Goal: Task Accomplishment & Management: Complete application form

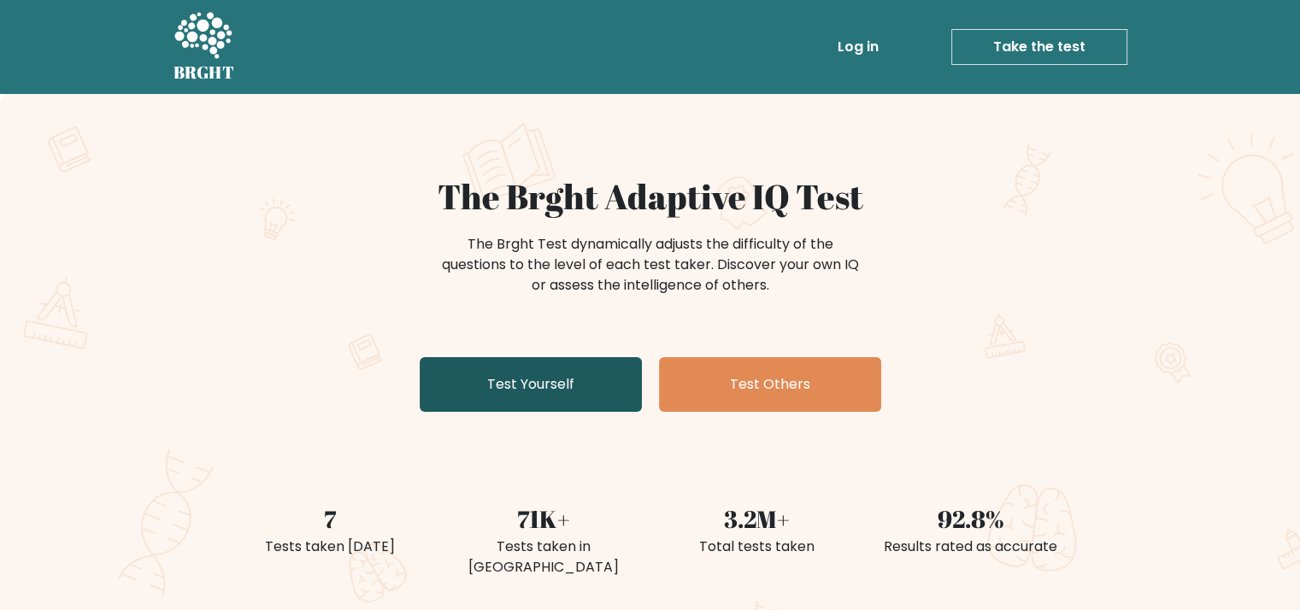
click at [571, 390] on link "Test Yourself" at bounding box center [531, 384] width 222 height 55
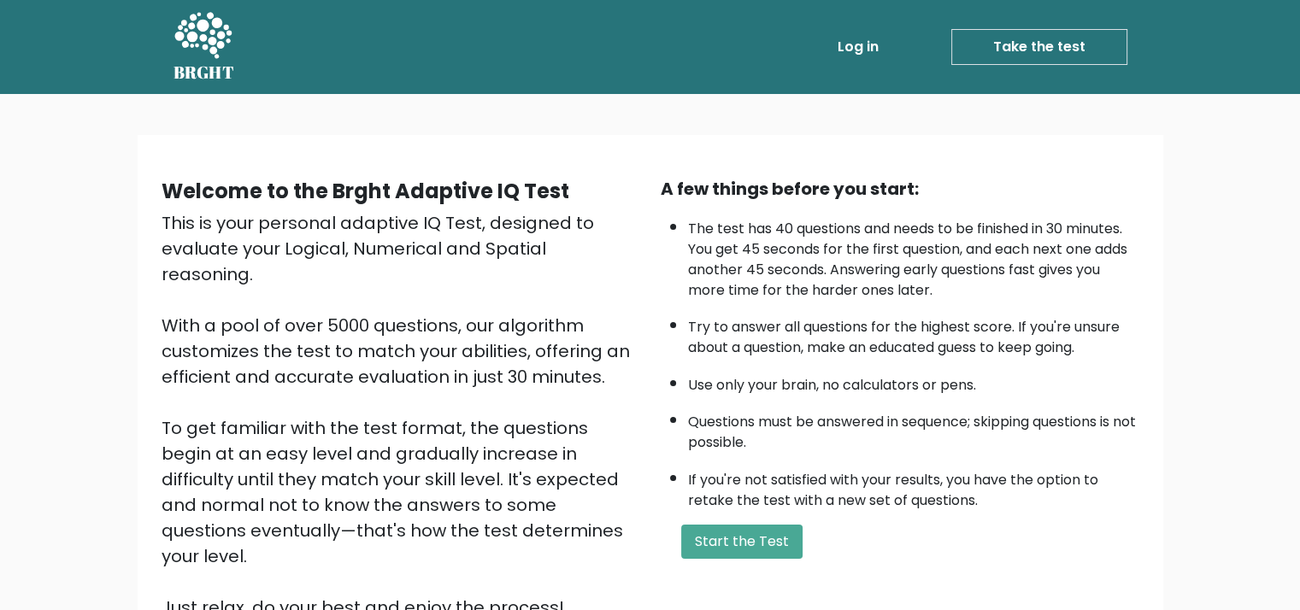
scroll to position [171, 0]
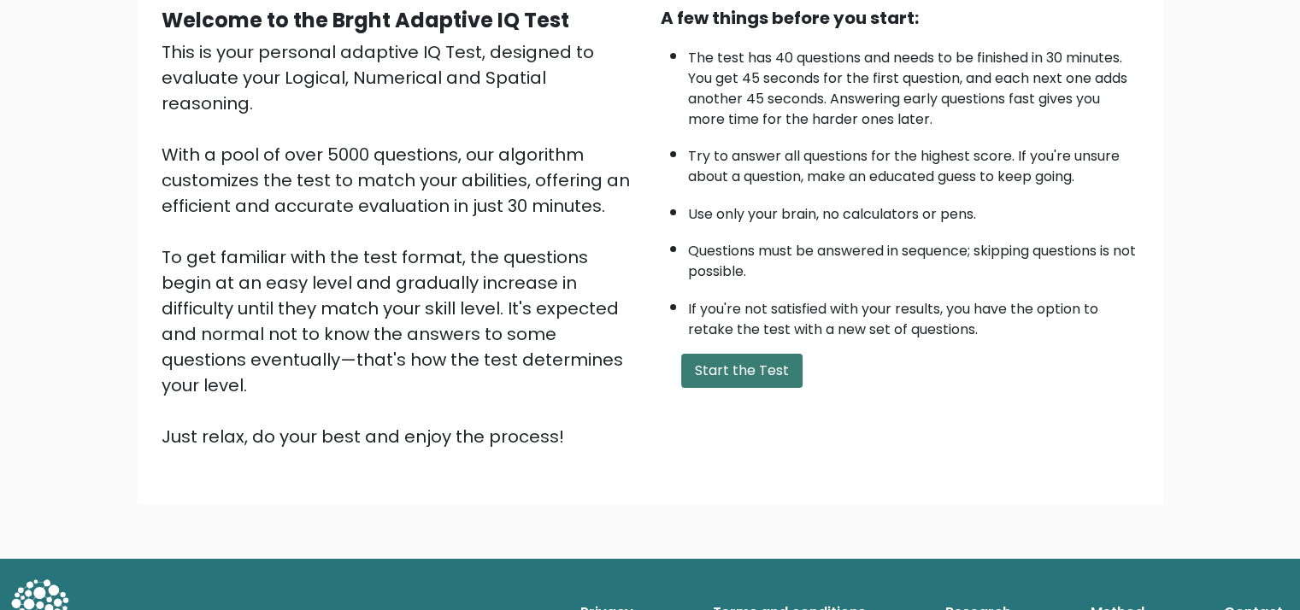
click at [741, 363] on button "Start the Test" at bounding box center [741, 371] width 121 height 34
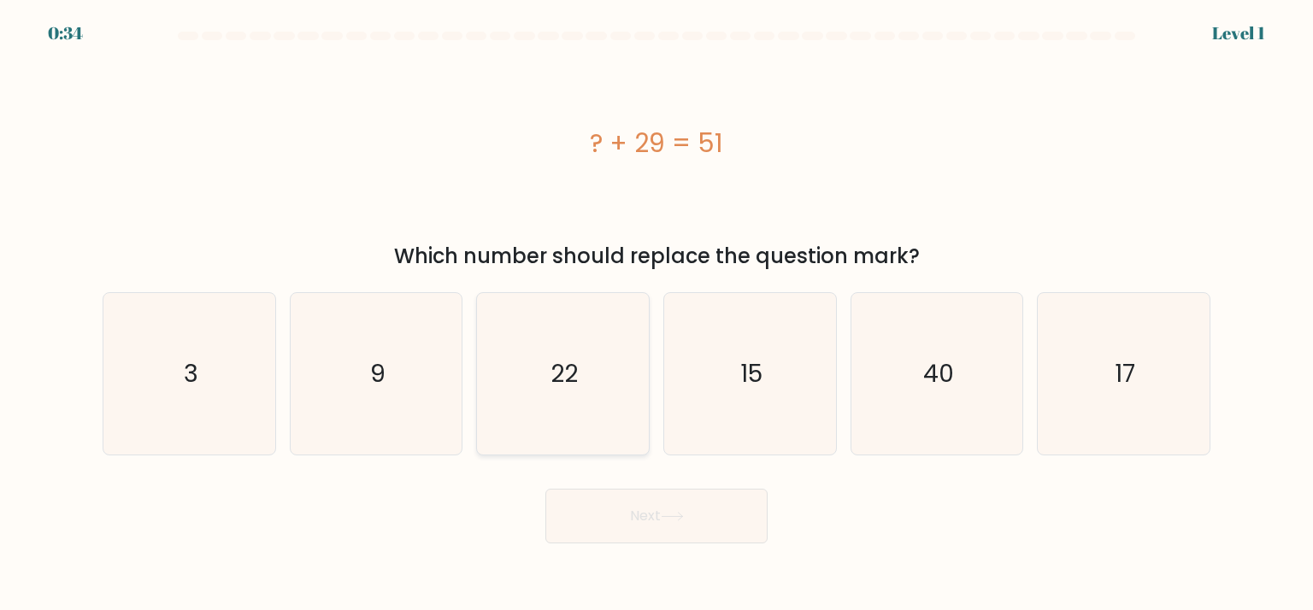
click at [554, 368] on text "22" at bounding box center [564, 373] width 27 height 34
click at [656, 314] on input "c. 22" at bounding box center [656, 309] width 1 height 9
radio input "true"
click at [636, 514] on button "Next" at bounding box center [656, 516] width 222 height 55
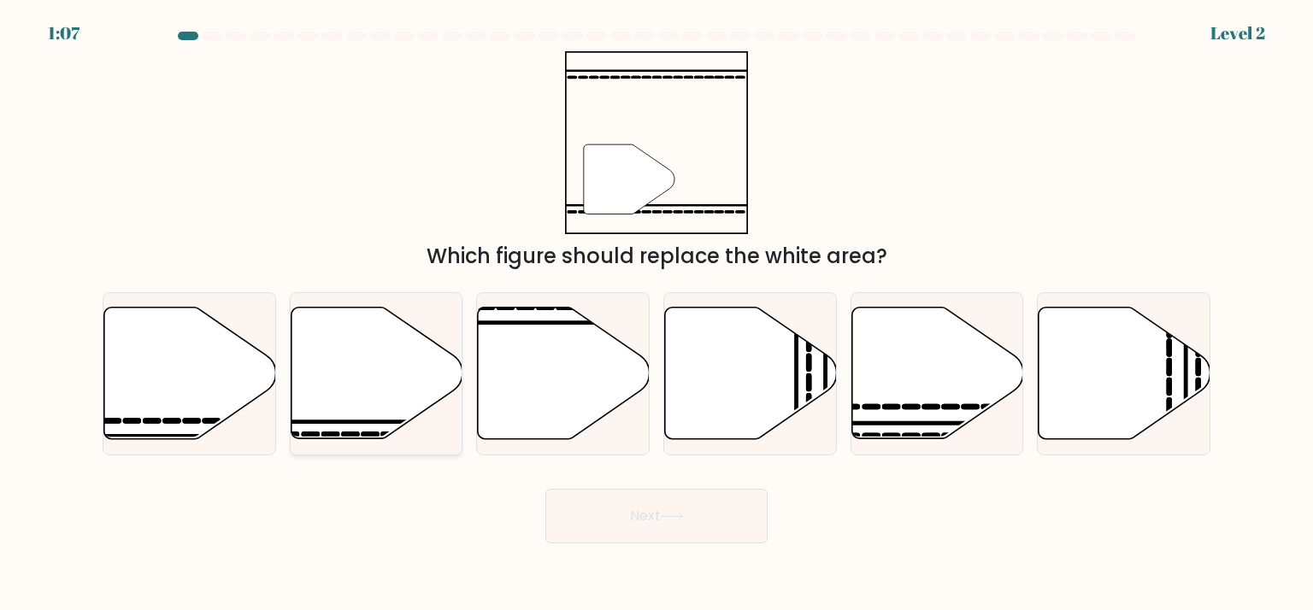
click at [386, 391] on icon at bounding box center [377, 374] width 172 height 132
click at [656, 314] on input "b." at bounding box center [656, 309] width 1 height 9
radio input "true"
click at [603, 526] on button "Next" at bounding box center [656, 516] width 222 height 55
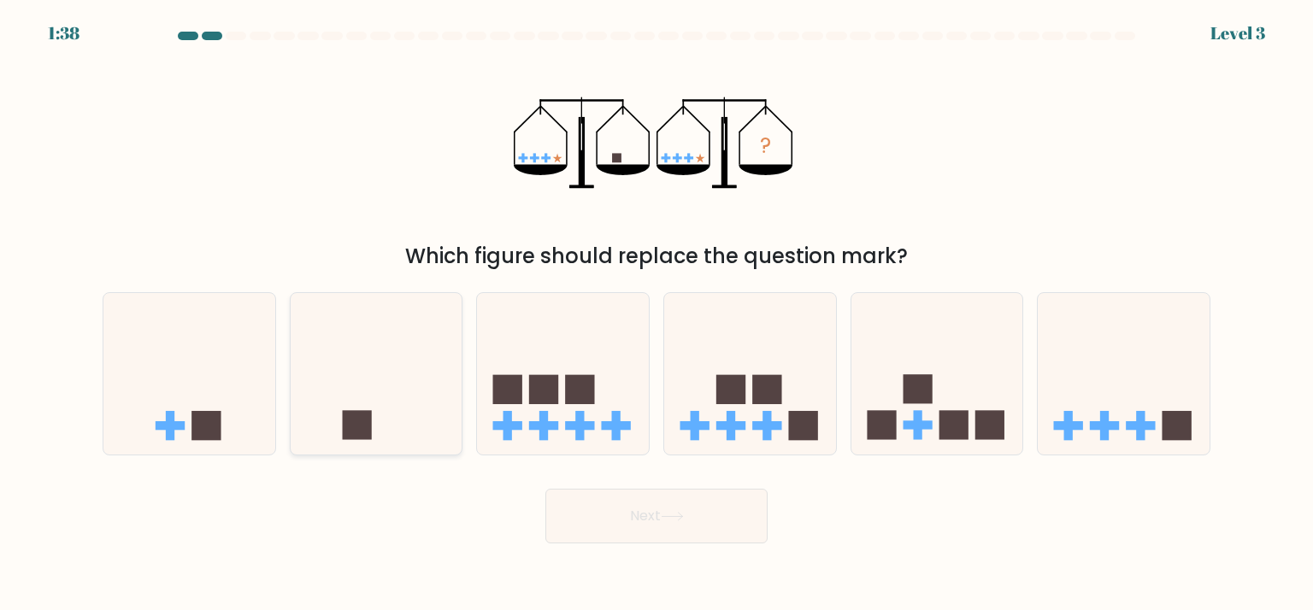
click at [386, 426] on icon at bounding box center [377, 373] width 172 height 142
click at [656, 314] on input "b." at bounding box center [656, 309] width 1 height 9
radio input "true"
click at [676, 524] on button "Next" at bounding box center [656, 516] width 222 height 55
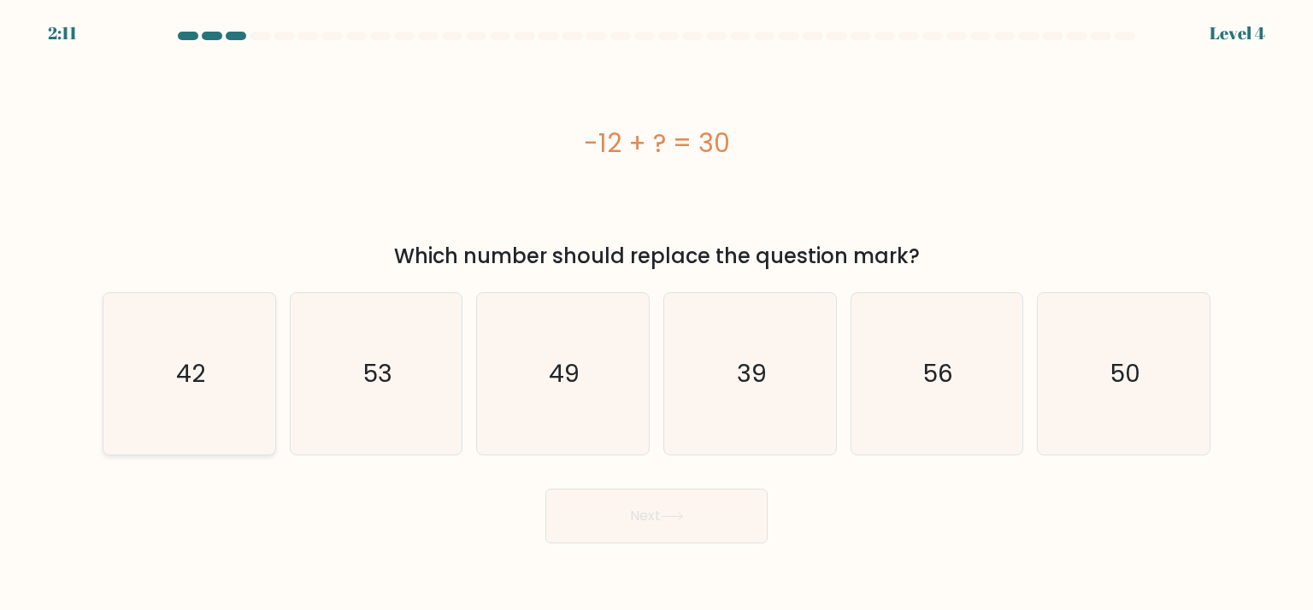
click at [226, 385] on icon "42" at bounding box center [189, 373] width 161 height 161
click at [656, 314] on input "a. 42" at bounding box center [656, 309] width 1 height 9
radio input "true"
click at [632, 519] on button "Next" at bounding box center [656, 516] width 222 height 55
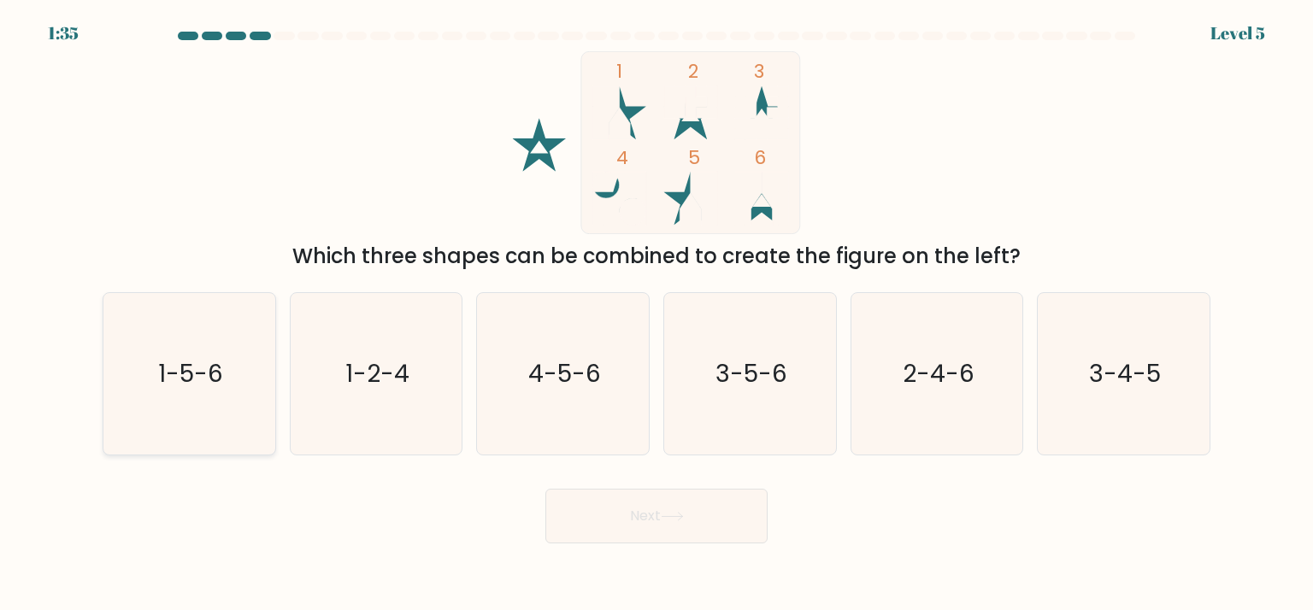
click at [229, 363] on icon "1-5-6" at bounding box center [189, 373] width 161 height 161
click at [656, 314] on input "a. 1-5-6" at bounding box center [656, 309] width 1 height 9
radio input "true"
click at [632, 518] on button "Next" at bounding box center [656, 516] width 222 height 55
click at [720, 527] on button "Next" at bounding box center [656, 516] width 222 height 55
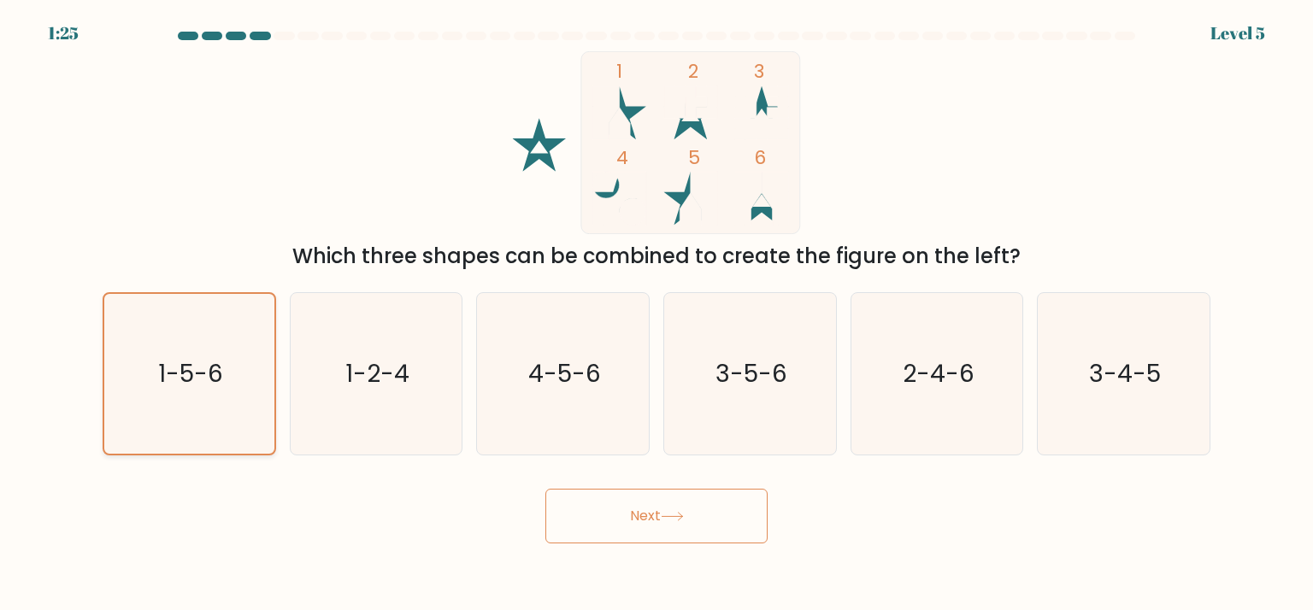
click at [160, 344] on icon "1-5-6" at bounding box center [188, 373] width 159 height 159
click at [656, 314] on input "a. 1-5-6" at bounding box center [656, 309] width 1 height 9
click at [648, 514] on button "Next" at bounding box center [656, 516] width 222 height 55
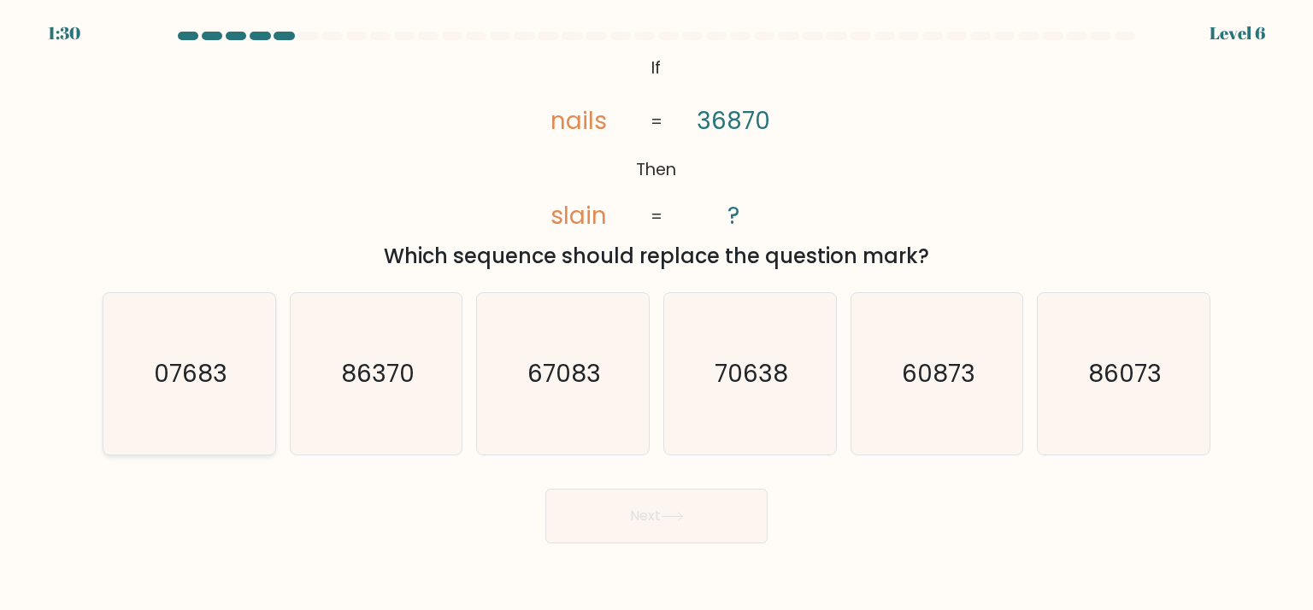
click at [206, 385] on text "07683" at bounding box center [190, 373] width 73 height 34
click at [656, 314] on input "a. 07683" at bounding box center [656, 309] width 1 height 9
radio input "true"
click at [603, 518] on button "Next" at bounding box center [656, 516] width 222 height 55
click at [648, 514] on button "Next" at bounding box center [656, 516] width 222 height 55
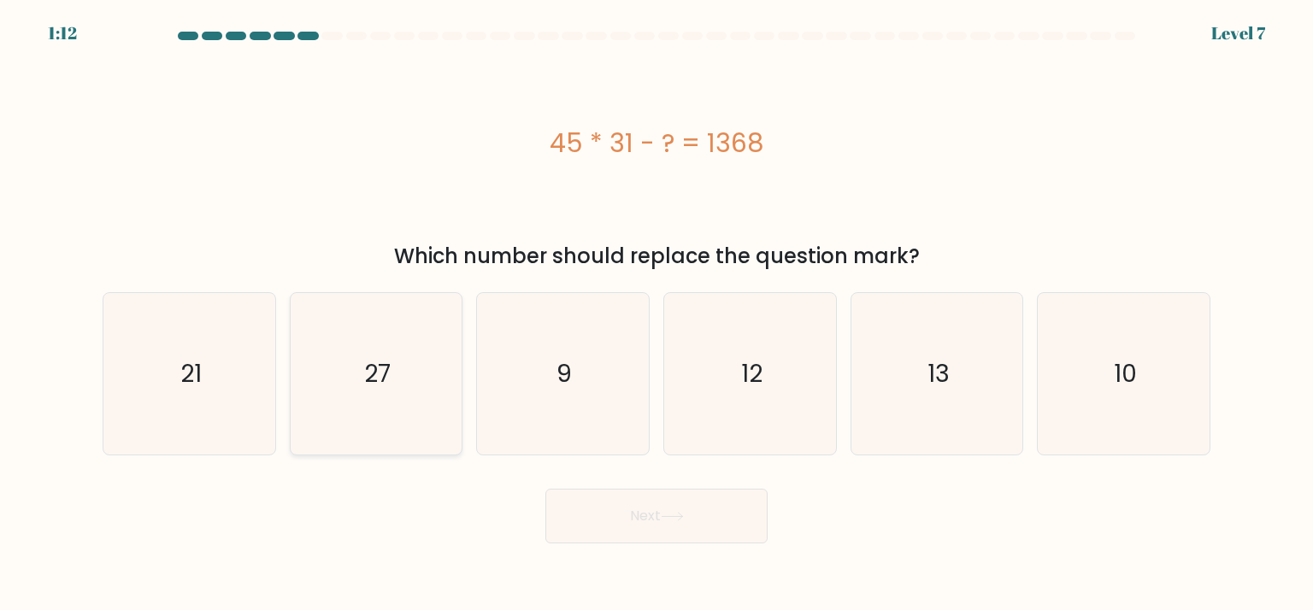
click at [346, 356] on icon "27" at bounding box center [376, 373] width 161 height 161
click at [656, 314] on input "b. 27" at bounding box center [656, 309] width 1 height 9
radio input "true"
click at [622, 510] on button "Next" at bounding box center [656, 516] width 222 height 55
click at [629, 514] on button "Next" at bounding box center [656, 516] width 222 height 55
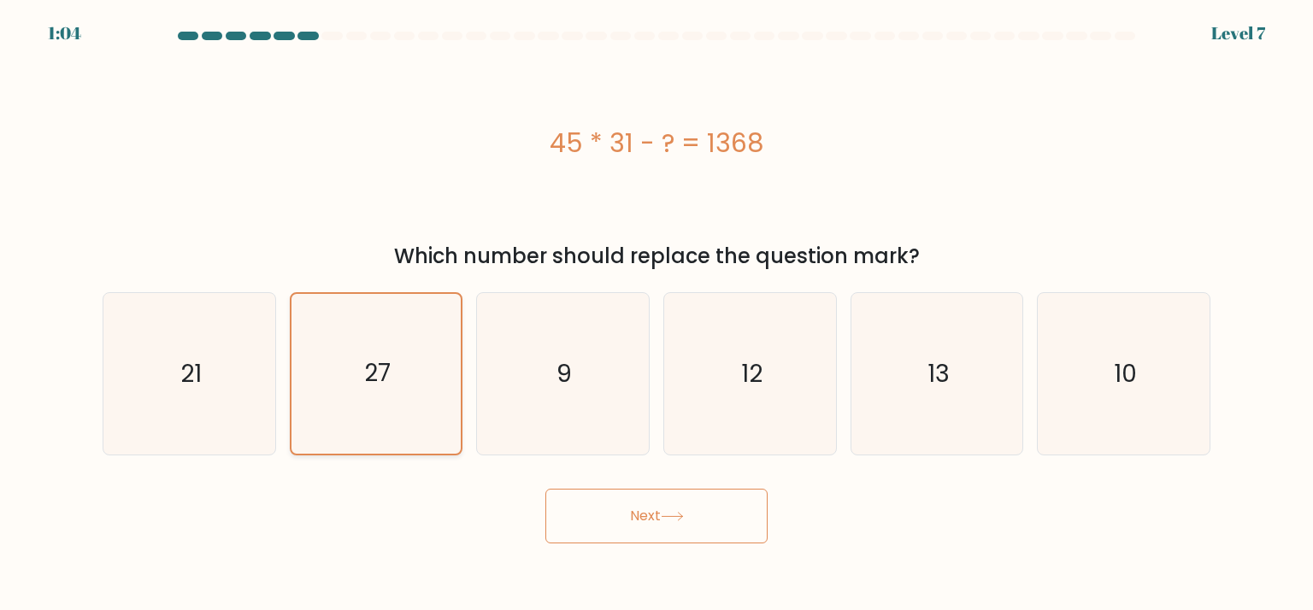
click at [414, 367] on icon "27" at bounding box center [376, 373] width 159 height 159
click at [656, 314] on input "b. 27" at bounding box center [656, 309] width 1 height 9
click at [659, 509] on button "Next" at bounding box center [656, 516] width 222 height 55
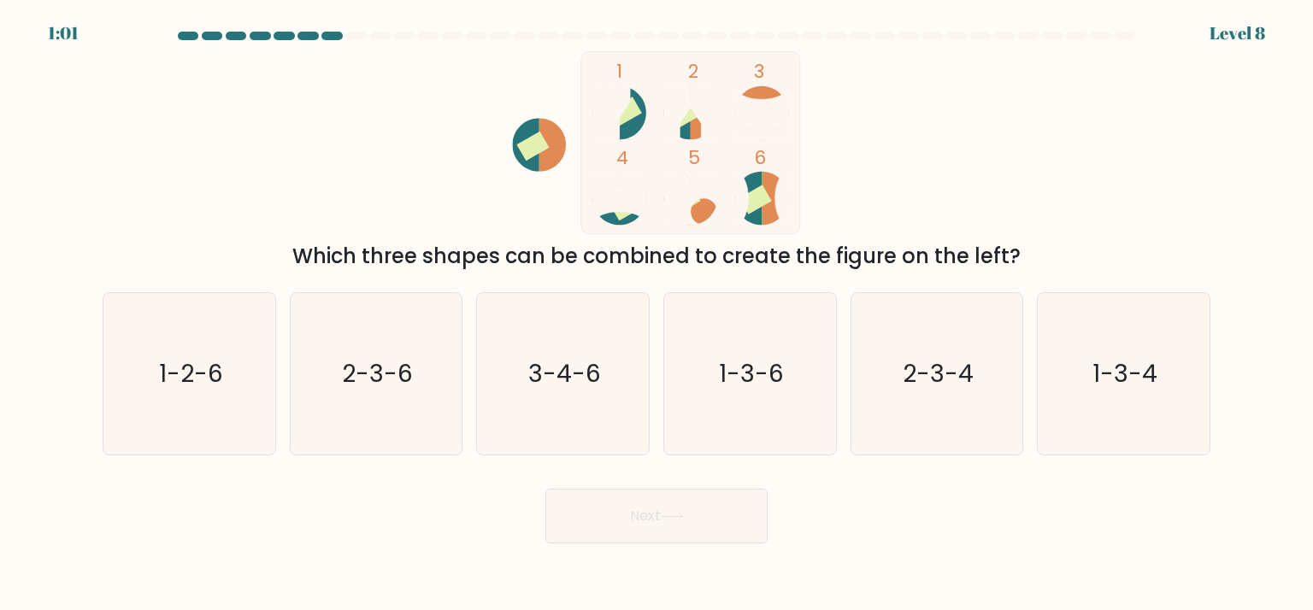
click at [659, 509] on button "Next" at bounding box center [656, 516] width 222 height 55
click at [588, 381] on text "3-4-6" at bounding box center [564, 373] width 73 height 34
click at [656, 314] on input "c. 3-4-6" at bounding box center [656, 309] width 1 height 9
radio input "true"
click at [588, 381] on text "3-4-6" at bounding box center [564, 373] width 73 height 33
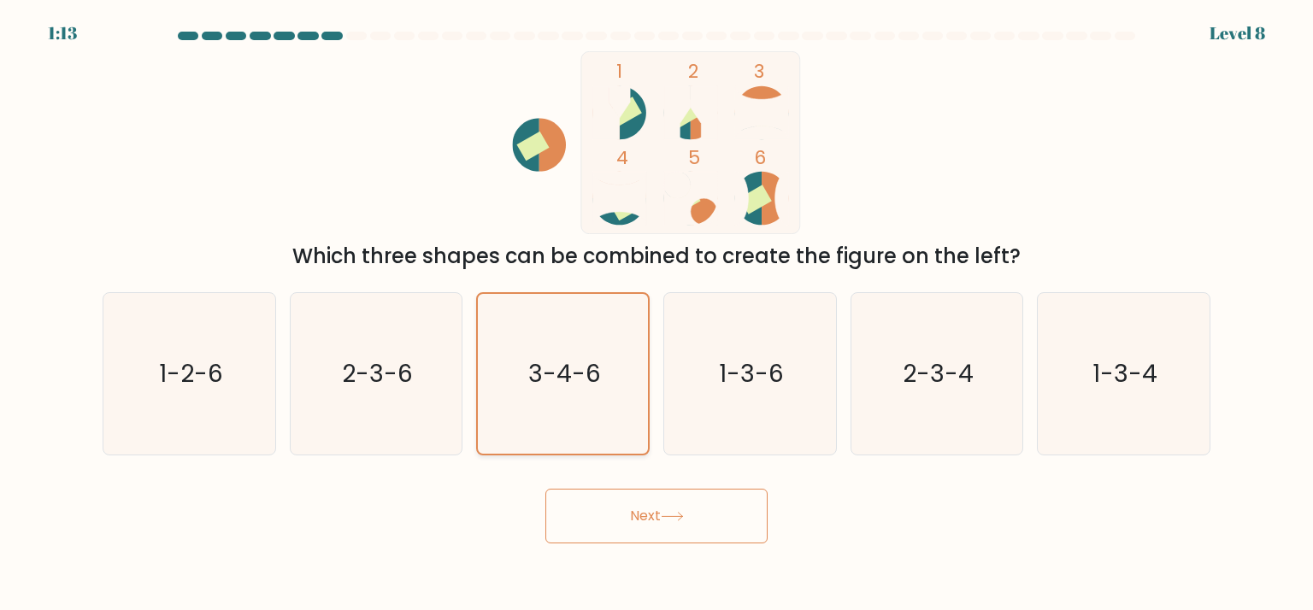
click at [656, 314] on input "c. 3-4-6" at bounding box center [656, 309] width 1 height 9
click at [574, 370] on text "3-4-6" at bounding box center [564, 373] width 73 height 33
click at [656, 314] on input "c. 3-4-6" at bounding box center [656, 309] width 1 height 9
drag, startPoint x: 574, startPoint y: 371, endPoint x: 582, endPoint y: 377, distance: 9.7
click at [582, 377] on text "3-4-6" at bounding box center [564, 373] width 73 height 33
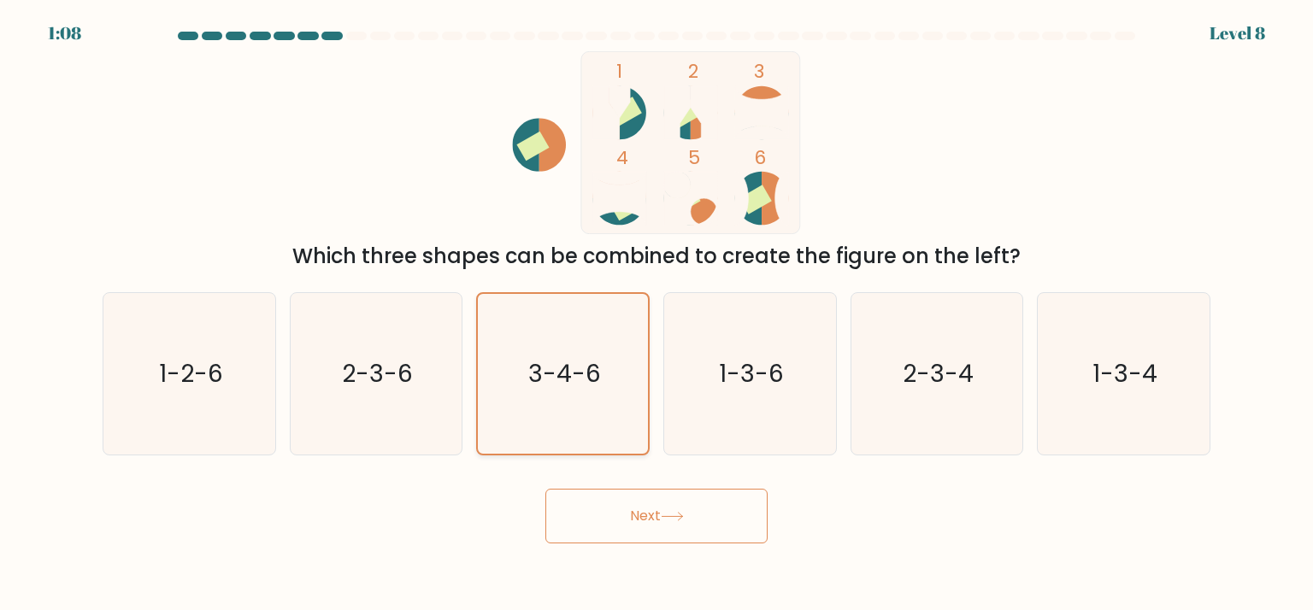
click at [656, 314] on input "c. 3-4-6" at bounding box center [656, 309] width 1 height 9
drag, startPoint x: 582, startPoint y: 377, endPoint x: 589, endPoint y: 368, distance: 10.9
click at [589, 368] on text "3-4-6" at bounding box center [564, 373] width 73 height 33
click at [656, 314] on input "c. 3-4-6" at bounding box center [656, 309] width 1 height 9
click at [591, 355] on icon "3-4-6" at bounding box center [562, 373] width 159 height 159
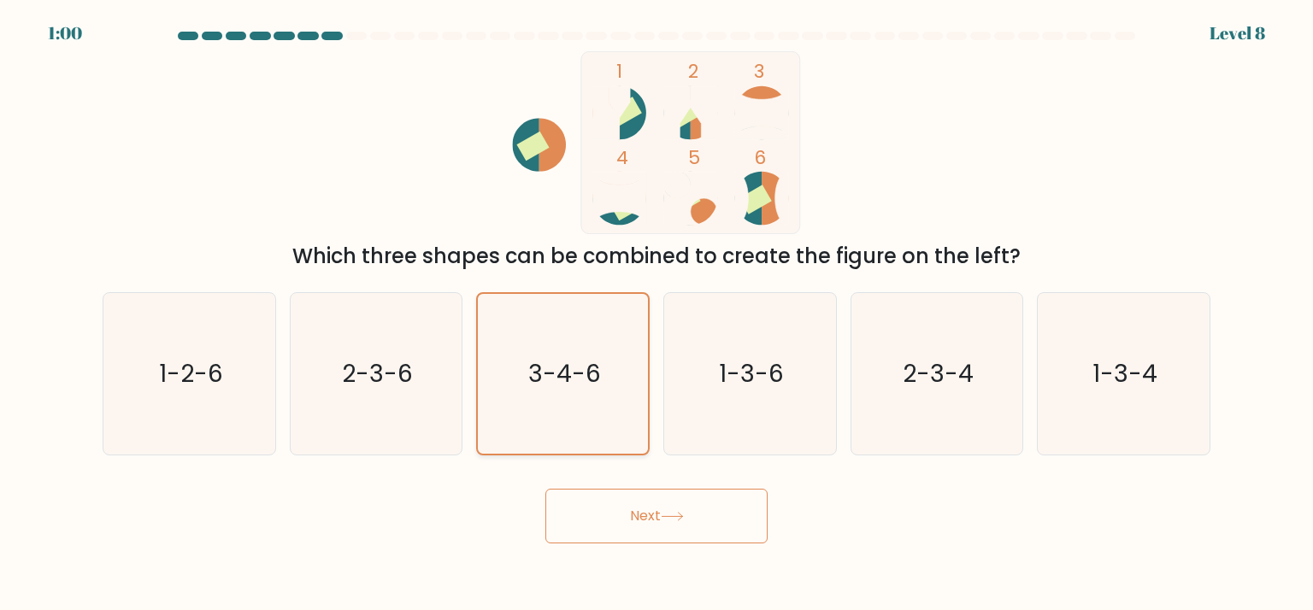
click at [656, 314] on input "c. 3-4-6" at bounding box center [656, 309] width 1 height 9
